Goal: Task Accomplishment & Management: Manage account settings

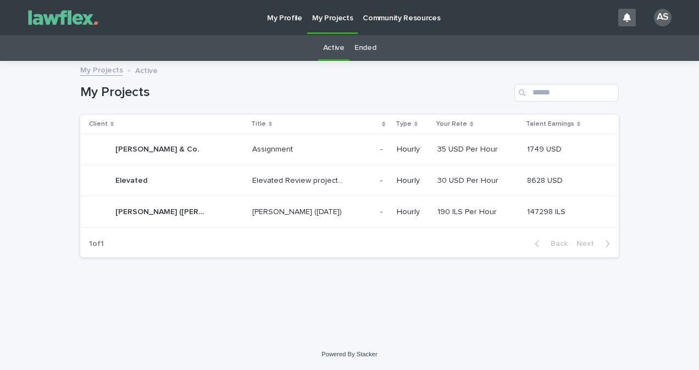
click at [277, 203] on div "[PERSON_NAME] ([DATE]) [PERSON_NAME] ([DATE])" at bounding box center [311, 212] width 119 height 18
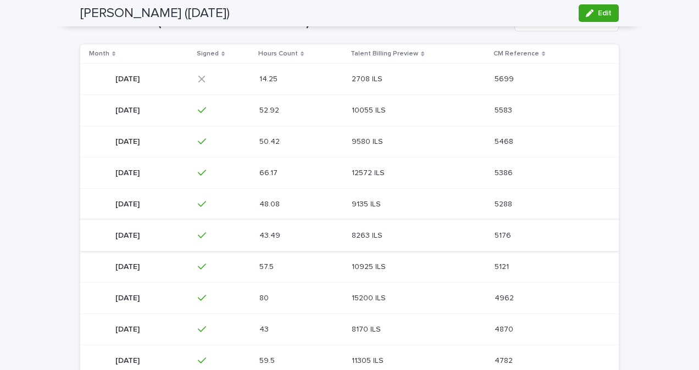
scroll to position [173, 0]
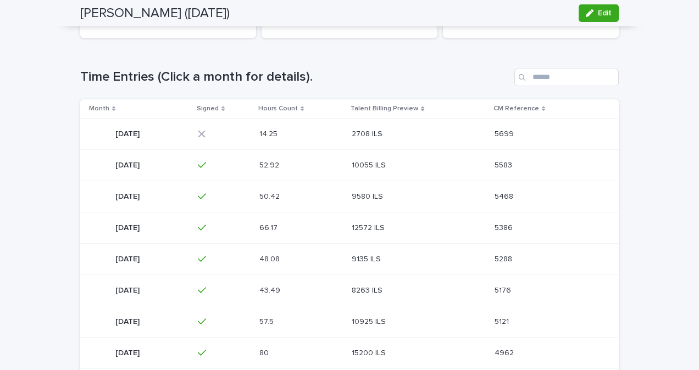
click at [381, 127] on div "2708 ILS 2708 ILS" at bounding box center [417, 134] width 133 height 18
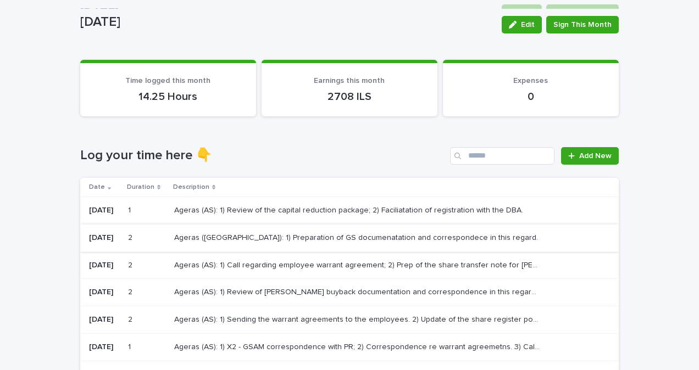
scroll to position [55, 0]
click at [319, 266] on p "Ageras (AS): 1) Call regarding employee warrant agreement; 2) Prep of the share…" at bounding box center [358, 265] width 368 height 12
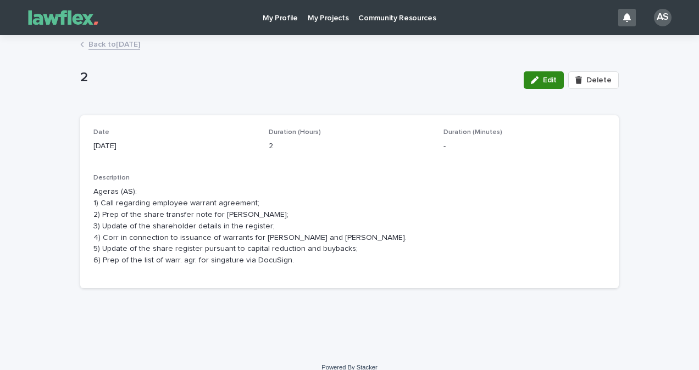
click at [526, 79] on button "Edit" at bounding box center [543, 80] width 40 height 18
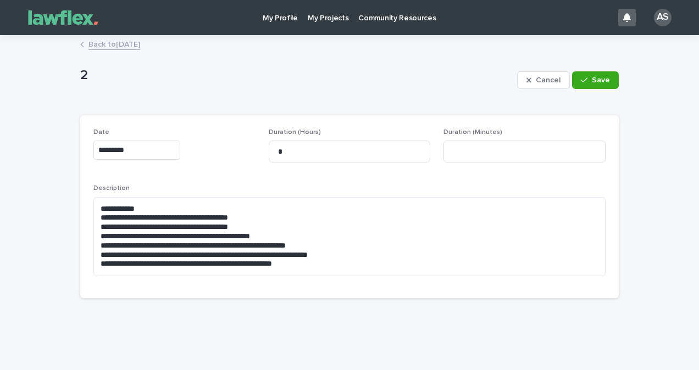
click at [475, 165] on div "Duration (Minutes)" at bounding box center [524, 150] width 162 height 43
click at [475, 157] on input at bounding box center [524, 152] width 162 height 22
type input "**"
click at [605, 82] on button "Save" at bounding box center [595, 80] width 47 height 18
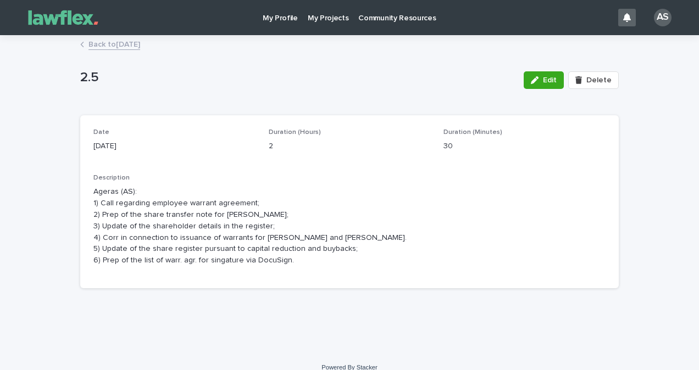
click at [277, 264] on p "Ageras (AS): 1) Call regarding employee warrant agreement; 2) Prep of the share…" at bounding box center [349, 226] width 512 height 80
click at [552, 83] on span "Edit" at bounding box center [550, 80] width 14 height 8
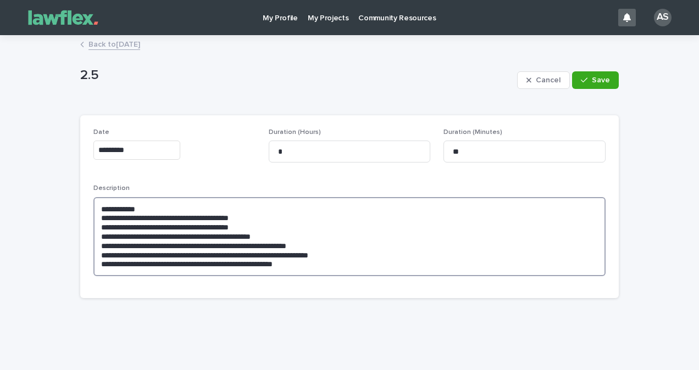
click at [327, 260] on textarea "**********" at bounding box center [349, 236] width 512 height 79
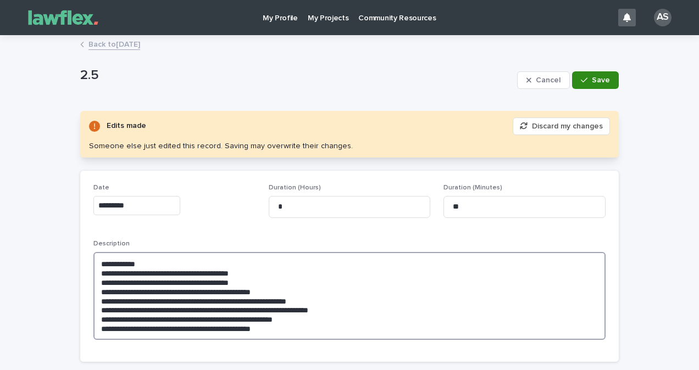
type textarea "**********"
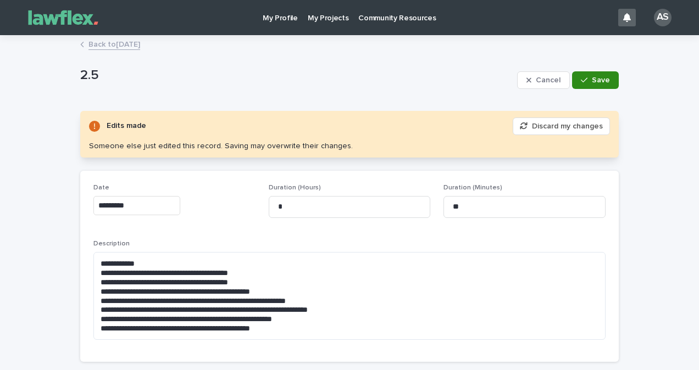
click at [591, 83] on span "Save" at bounding box center [600, 80] width 18 height 8
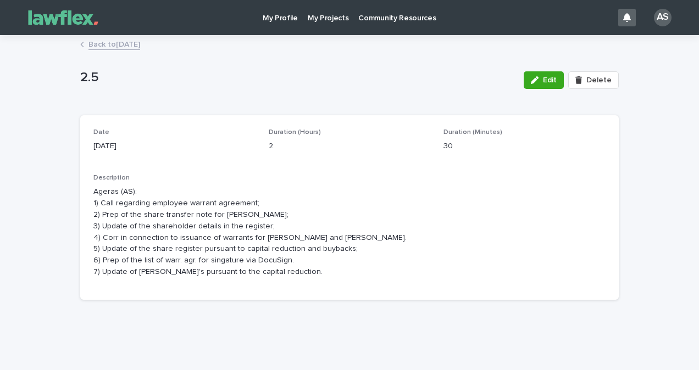
click at [135, 42] on link "Back to [DATE]" at bounding box center [114, 43] width 52 height 13
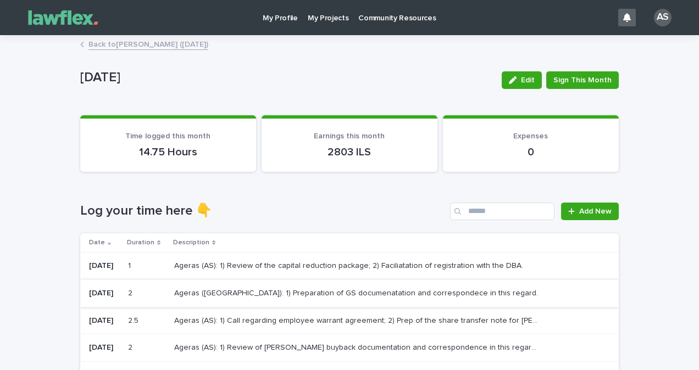
click at [305, 211] on h1 "Log your time here 👇" at bounding box center [262, 211] width 365 height 16
click at [597, 204] on link "Add New" at bounding box center [590, 212] width 58 height 18
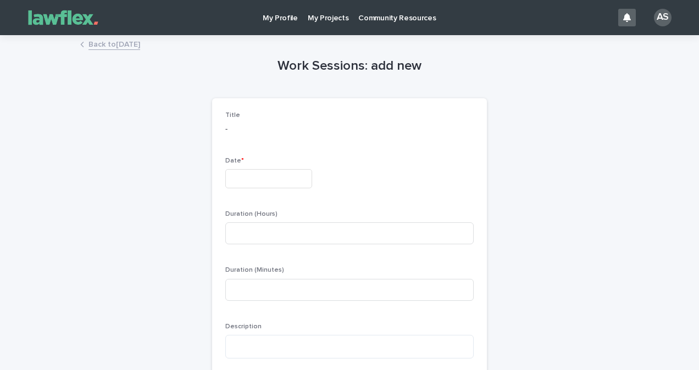
click at [259, 186] on input "text" at bounding box center [268, 178] width 87 height 19
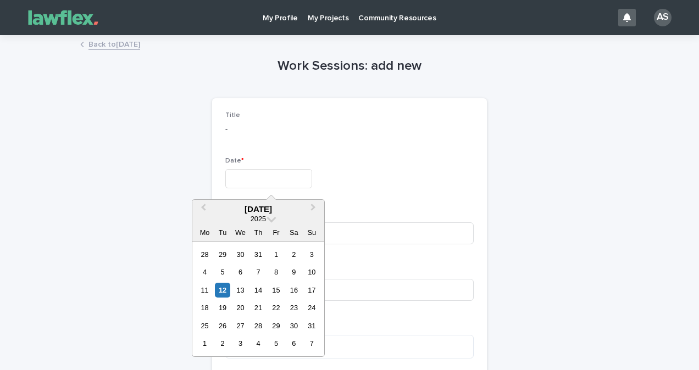
click at [208, 301] on div "18" at bounding box center [204, 307] width 15 height 15
type input "*********"
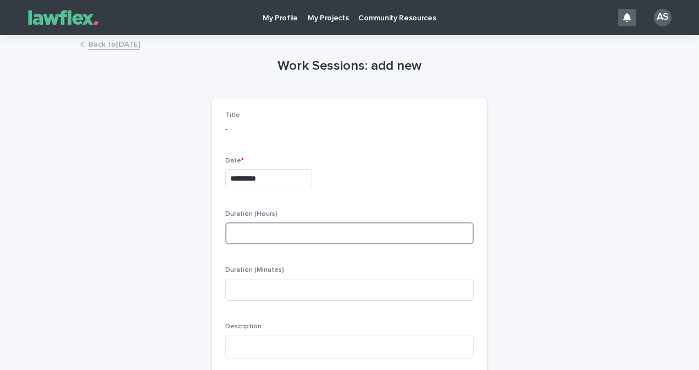
click at [253, 243] on input at bounding box center [349, 233] width 248 height 22
type input "*"
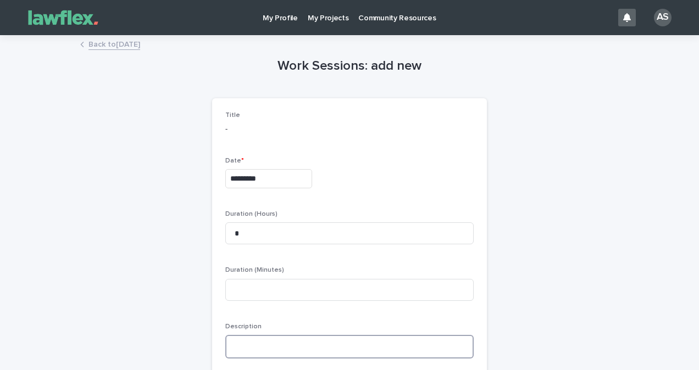
click at [263, 346] on textarea at bounding box center [349, 347] width 248 height 24
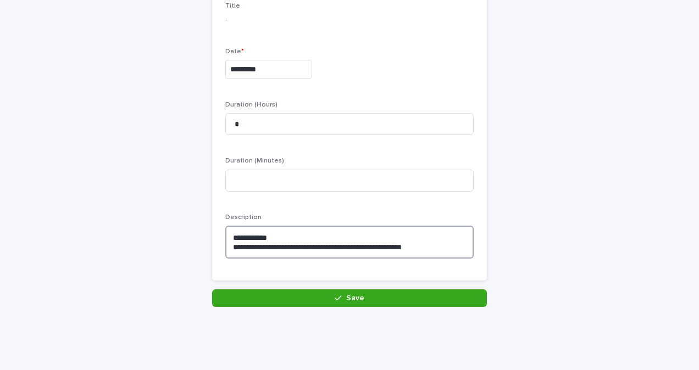
scroll to position [110, 0]
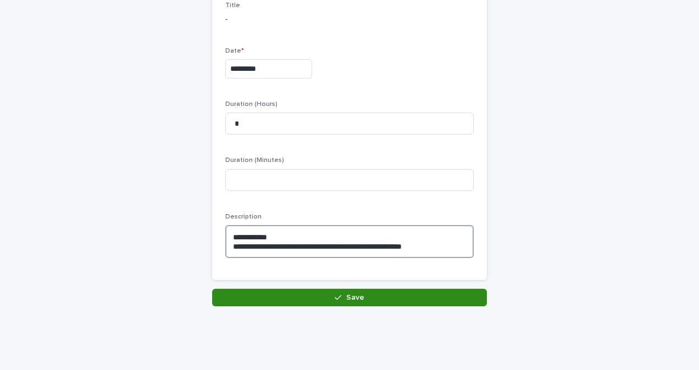
type textarea "**********"
click at [347, 299] on span "Save" at bounding box center [355, 298] width 18 height 8
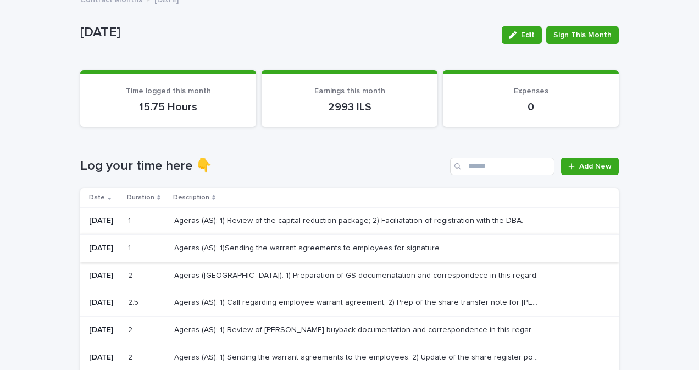
scroll to position [44, 0]
click at [392, 276] on p "Ageras ([GEOGRAPHIC_DATA]): 1) Preparation of GS documenatation and corresponde…" at bounding box center [357, 276] width 366 height 12
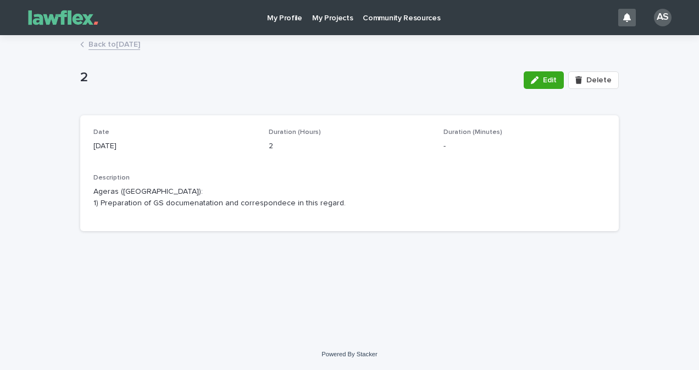
click at [551, 80] on span "Edit" at bounding box center [550, 80] width 14 height 8
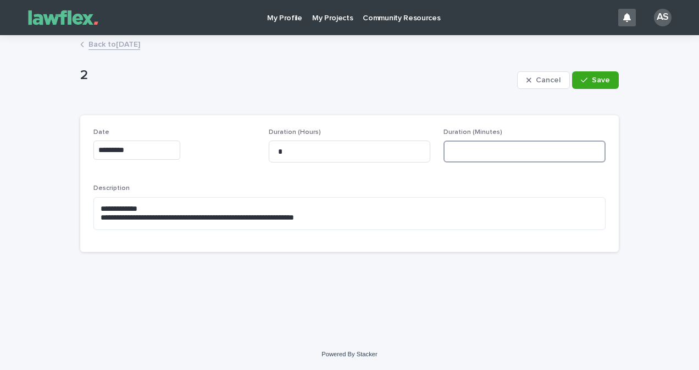
click at [509, 151] on input at bounding box center [524, 152] width 162 height 22
type input "**"
click at [598, 85] on button "Save" at bounding box center [595, 80] width 47 height 18
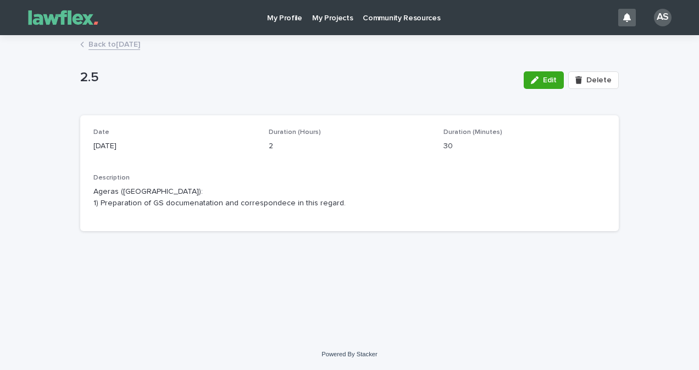
click at [137, 47] on link "Back to [DATE]" at bounding box center [114, 43] width 52 height 13
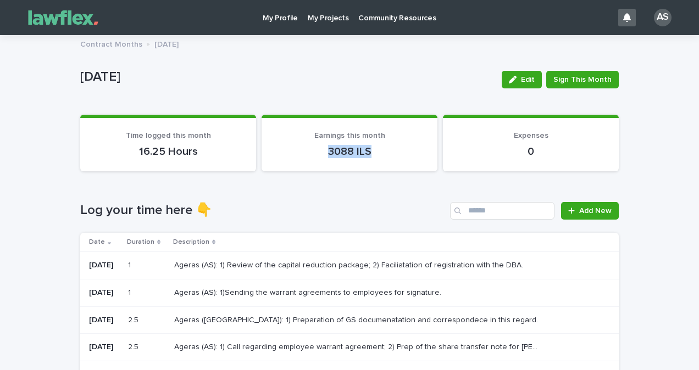
drag, startPoint x: 316, startPoint y: 149, endPoint x: 394, endPoint y: 146, distance: 78.0
click at [394, 146] on p "3088 ILS" at bounding box center [349, 151] width 149 height 13
drag, startPoint x: 394, startPoint y: 146, endPoint x: 376, endPoint y: 188, distance: 46.0
click at [376, 188] on div "Loading... Saving… Log your time here 👇 Add New Date Duration Description 22/8/…" at bounding box center [349, 372] width 538 height 384
drag, startPoint x: 311, startPoint y: 142, endPoint x: 401, endPoint y: 149, distance: 90.3
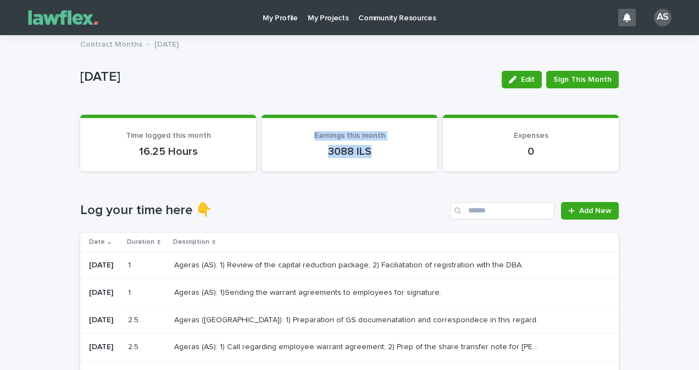
click at [401, 149] on div "Earnings this month 3088 ILS" at bounding box center [349, 144] width 149 height 27
drag, startPoint x: 401, startPoint y: 149, endPoint x: 393, endPoint y: 165, distance: 17.7
click at [396, 166] on section "Earnings this month 3088 ILS" at bounding box center [349, 143] width 176 height 57
click at [384, 158] on section "Earnings this month 3088 ILS" at bounding box center [349, 143] width 176 height 57
click at [442, 66] on div "August 2025 Edit Sign This Month" at bounding box center [349, 80] width 538 height 44
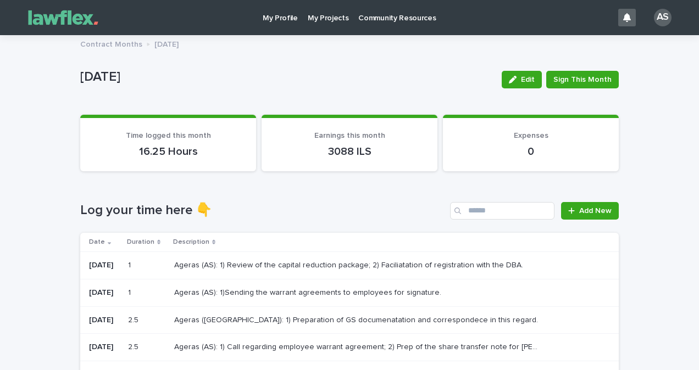
click at [323, 20] on p "My Projects" at bounding box center [328, 11] width 41 height 23
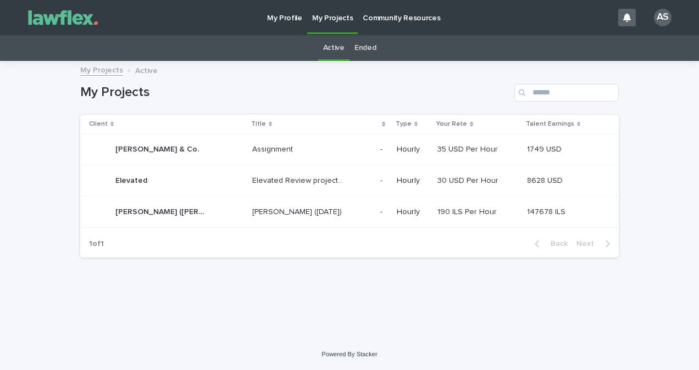
click at [362, 51] on link "Ended" at bounding box center [364, 48] width 21 height 26
